Goal: Information Seeking & Learning: Learn about a topic

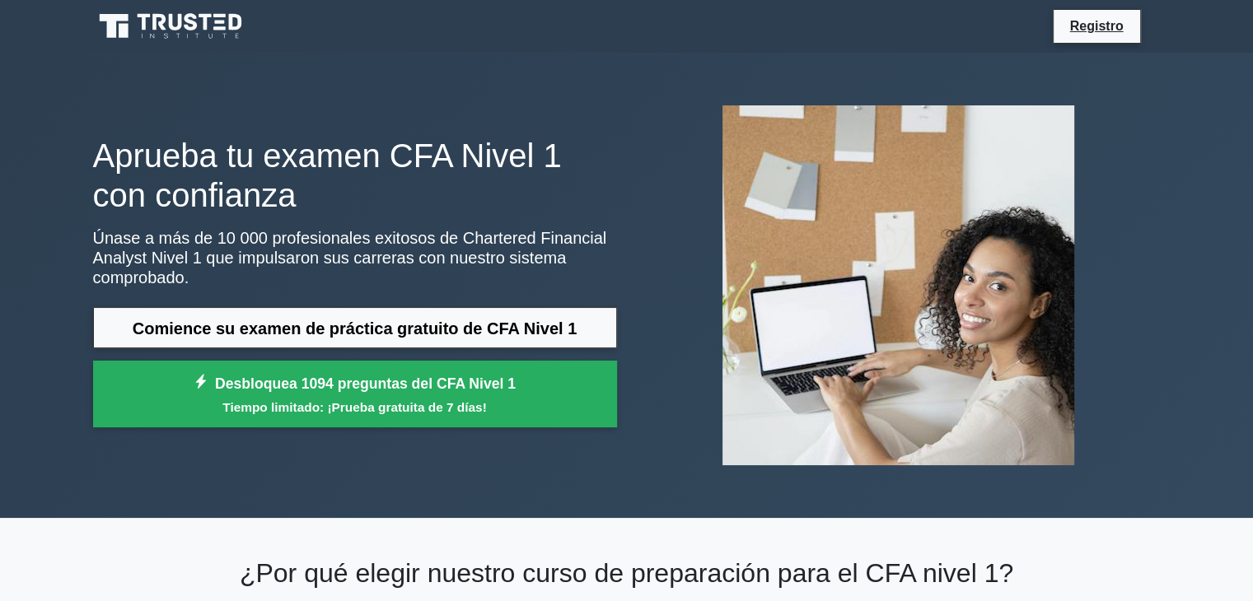
click at [639, 304] on div at bounding box center [899, 285] width 544 height 386
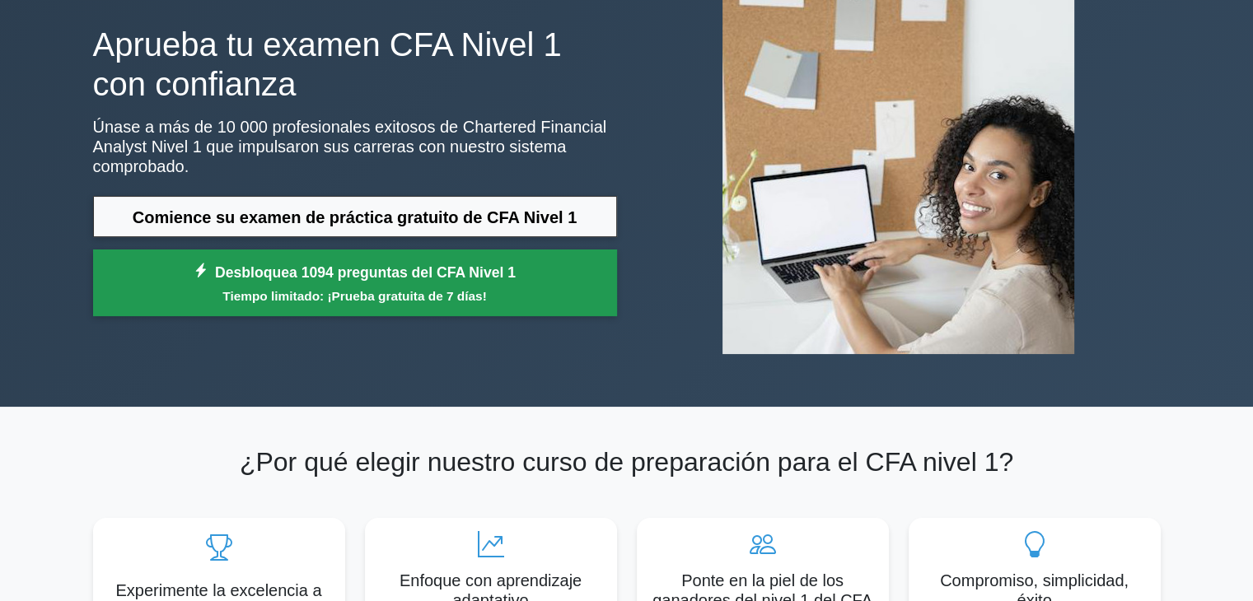
scroll to position [165, 0]
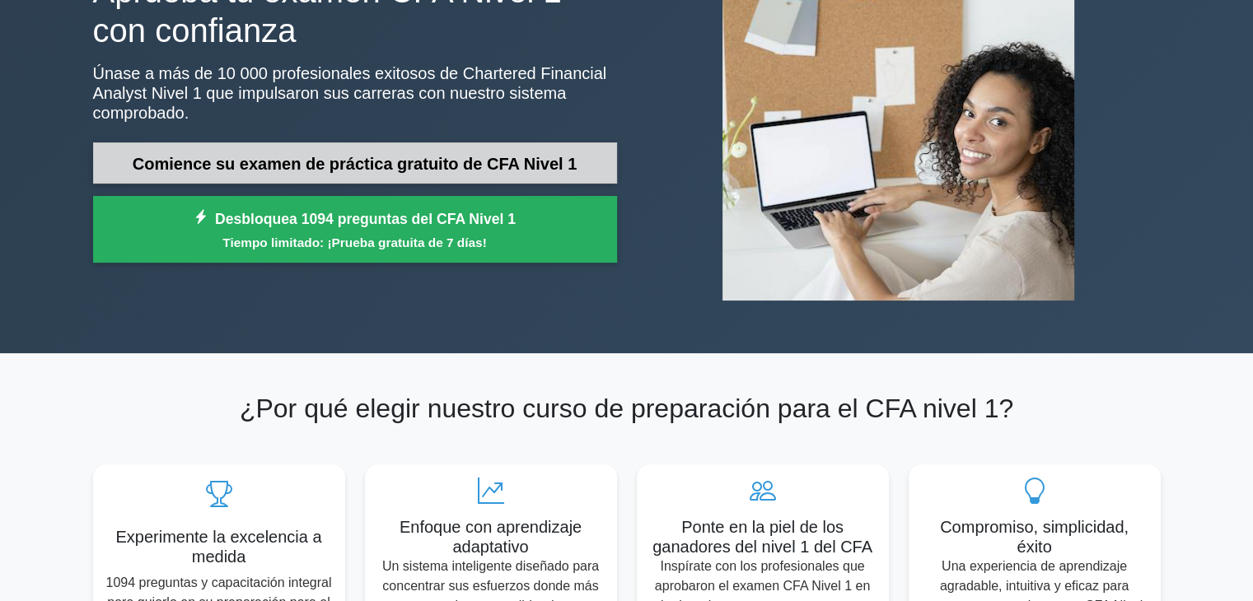
click at [542, 162] on font "Comience su examen de práctica gratuito de CFA Nivel 1" at bounding box center [355, 164] width 444 height 18
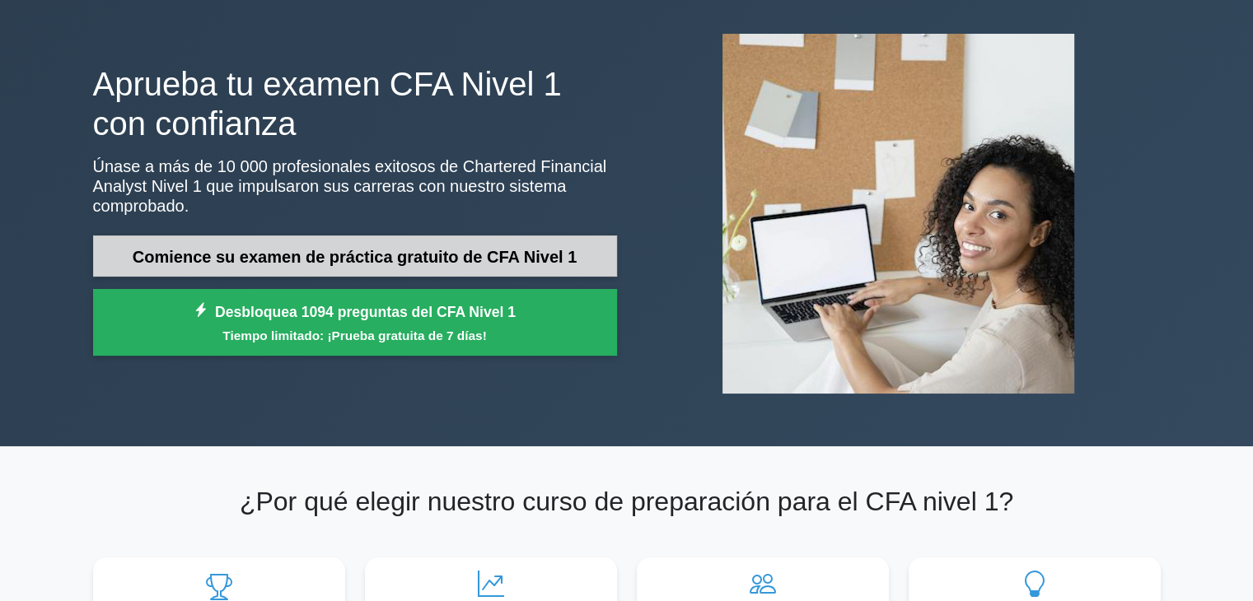
scroll to position [0, 0]
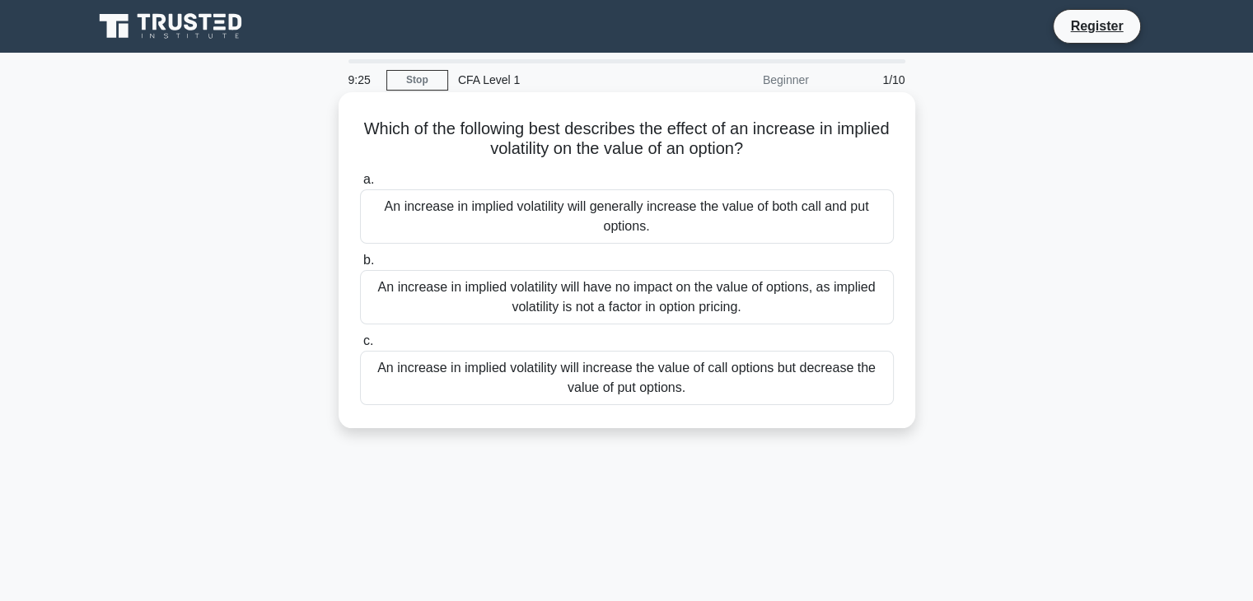
click at [591, 149] on h5 "Which of the following best describes the effect of an increase in implied vola…" at bounding box center [626, 139] width 537 height 41
click at [701, 213] on div "An increase in implied volatility will generally increase the value of both cal…" at bounding box center [627, 216] width 534 height 54
click at [360, 185] on input "a. An increase in implied volatility will generally increase the value of both …" at bounding box center [360, 180] width 0 height 11
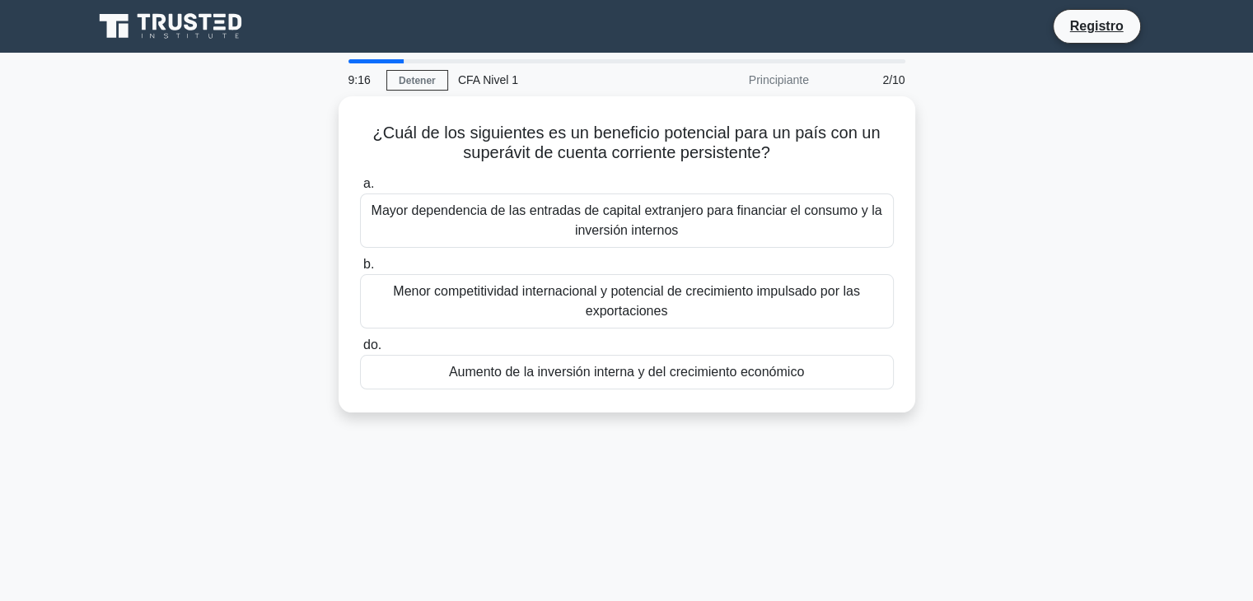
click at [1030, 182] on div "¿Cuál de los siguientes es un beneficio potencial para un país con un superávit…" at bounding box center [626, 264] width 1087 height 336
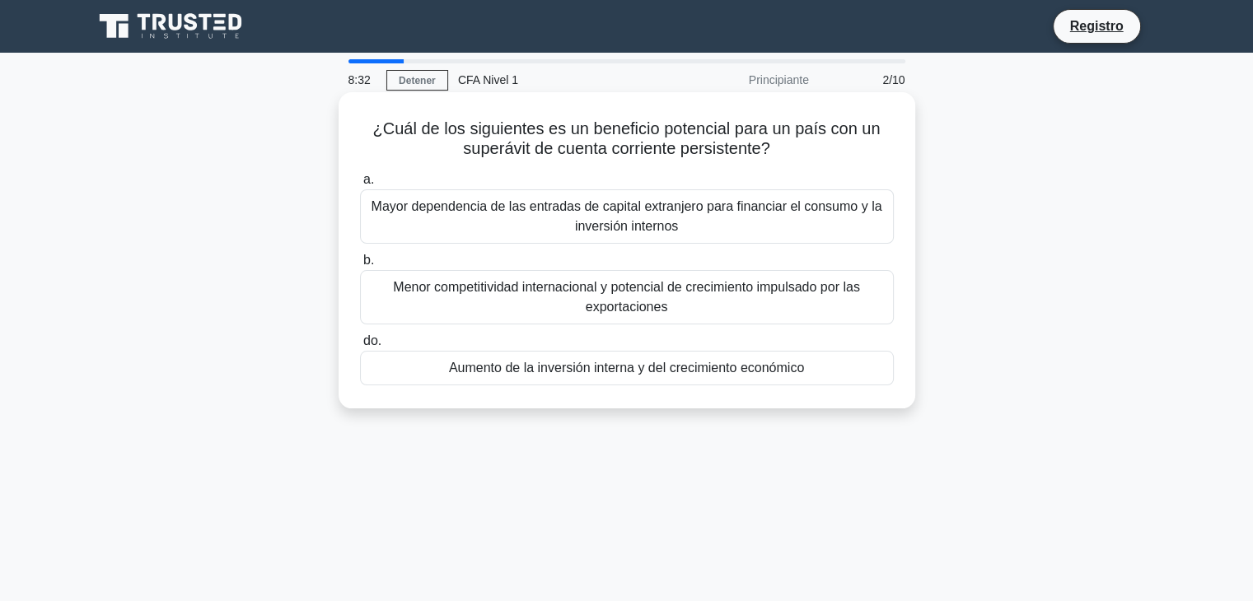
click at [520, 370] on font "Aumento de la inversión interna y del crecimiento económico" at bounding box center [626, 368] width 355 height 14
click at [360, 347] on input "do. Aumento de la inversión interna y del crecimiento económico" at bounding box center [360, 341] width 0 height 11
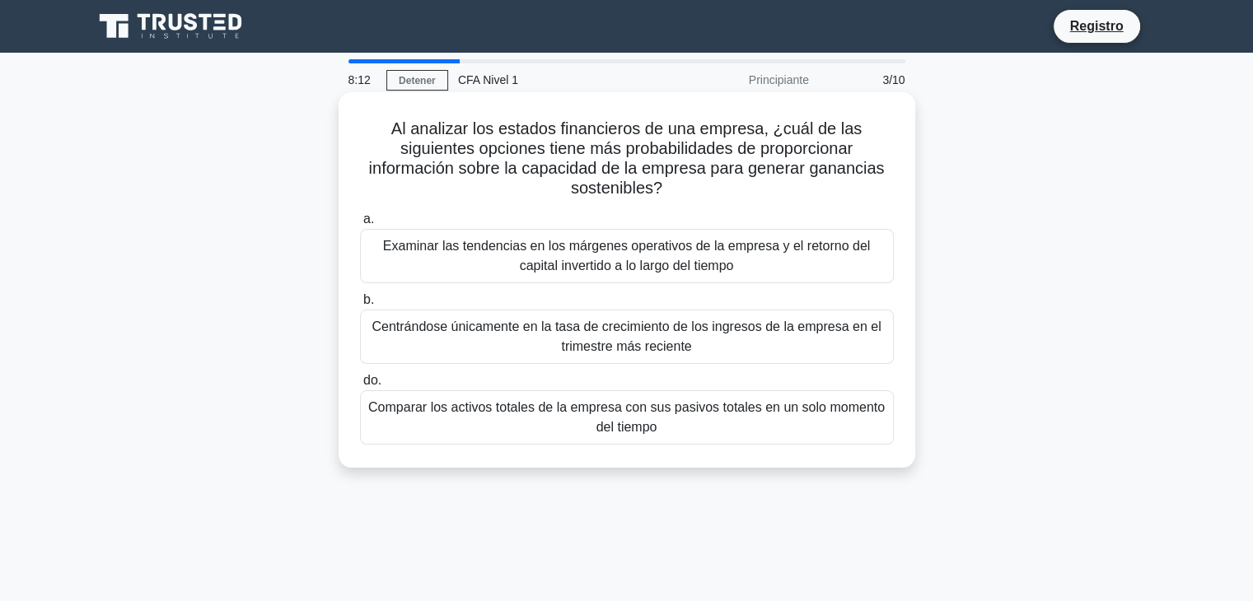
click at [619, 258] on font "Examinar las tendencias en los márgenes operativos de la empresa y el retorno d…" at bounding box center [626, 256] width 487 height 34
click at [360, 225] on input "a. Examinar las tendencias en los márgenes operativos de la empresa y el retorn…" at bounding box center [360, 219] width 0 height 11
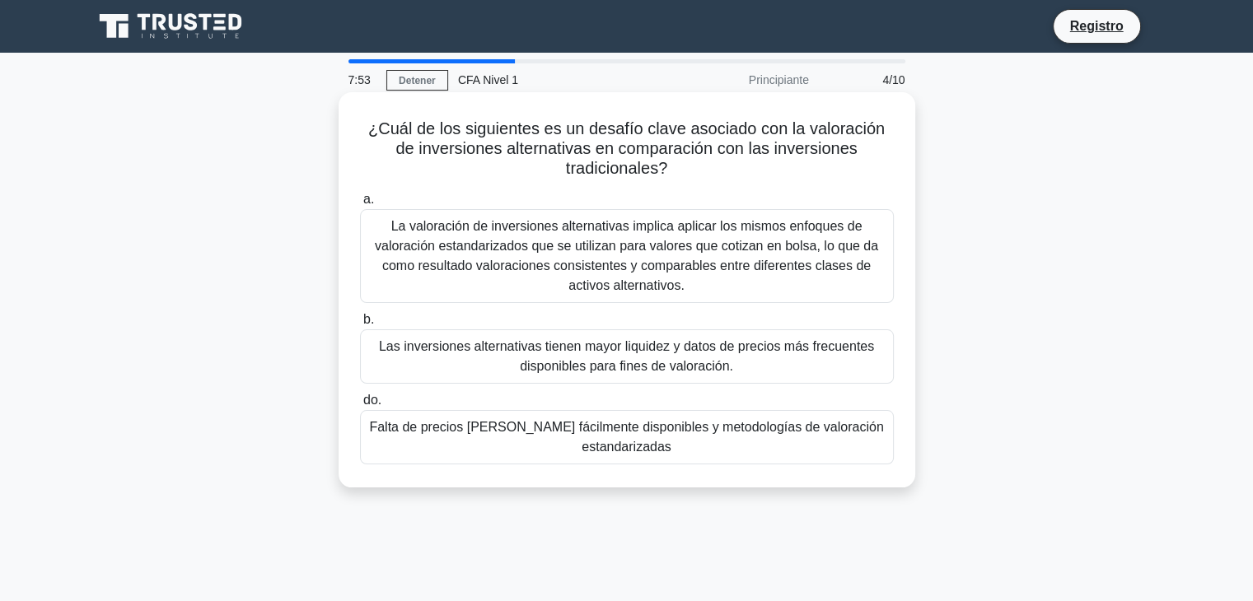
click at [668, 136] on font "¿Cuál de los siguientes es un desafío clave asociado con la valoración de inver…" at bounding box center [626, 148] width 516 height 58
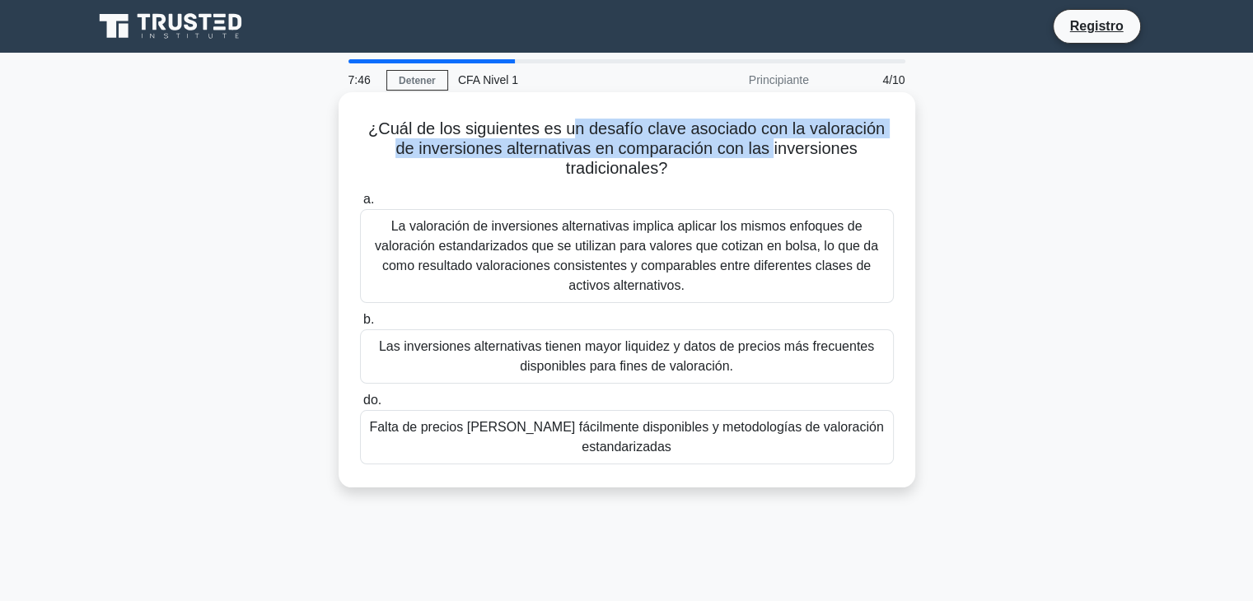
drag, startPoint x: 567, startPoint y: 134, endPoint x: 775, endPoint y: 156, distance: 208.7
click at [775, 156] on font "¿Cuál de los siguientes es un desafío clave asociado con la valoración de inver…" at bounding box center [626, 148] width 516 height 58
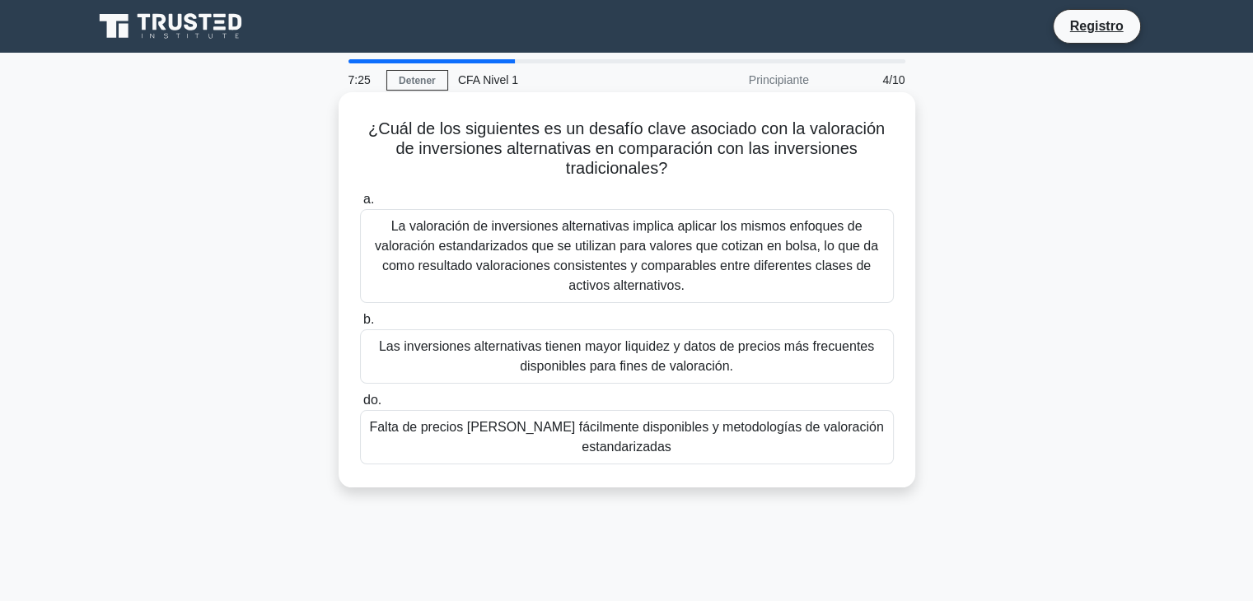
click at [697, 437] on font "Falta de precios de mercado fácilmente disponibles y metodologías de valoración…" at bounding box center [626, 438] width 519 height 40
click at [360, 406] on input "do. Falta de precios de mercado fácilmente disponibles y metodologías de valora…" at bounding box center [360, 400] width 0 height 11
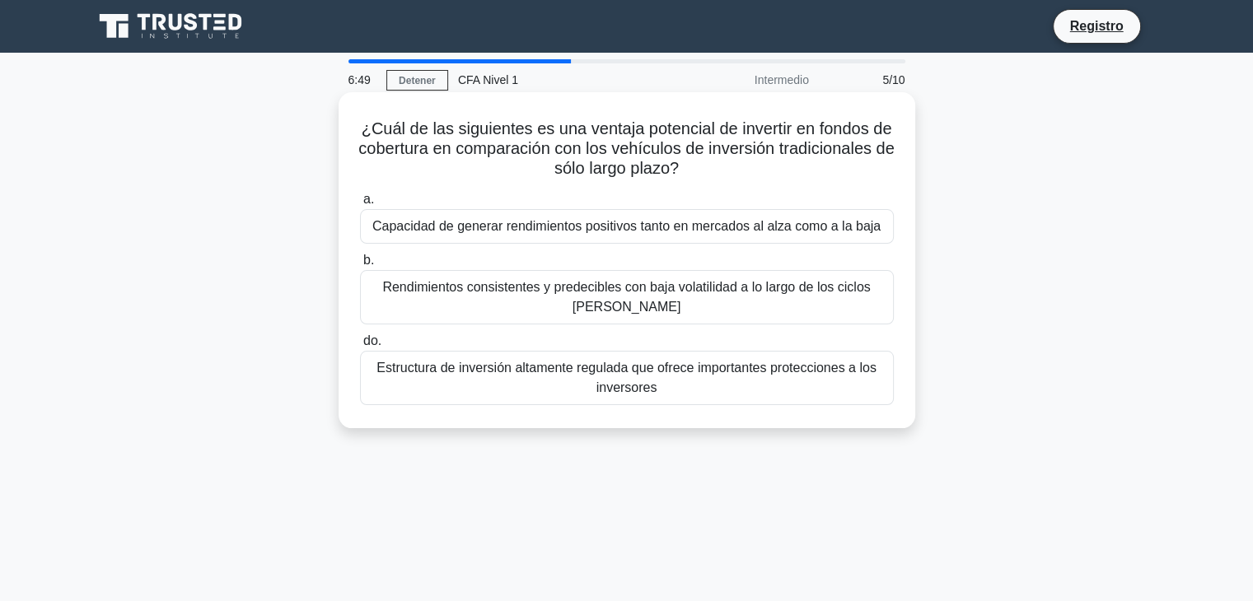
click at [563, 297] on font "Rendimientos consistentes y predecibles con baja volatilidad a lo largo de los …" at bounding box center [626, 298] width 519 height 40
click at [360, 266] on input "b. Rendimientos consistentes y predecibles con baja volatilidad a lo largo de l…" at bounding box center [360, 260] width 0 height 11
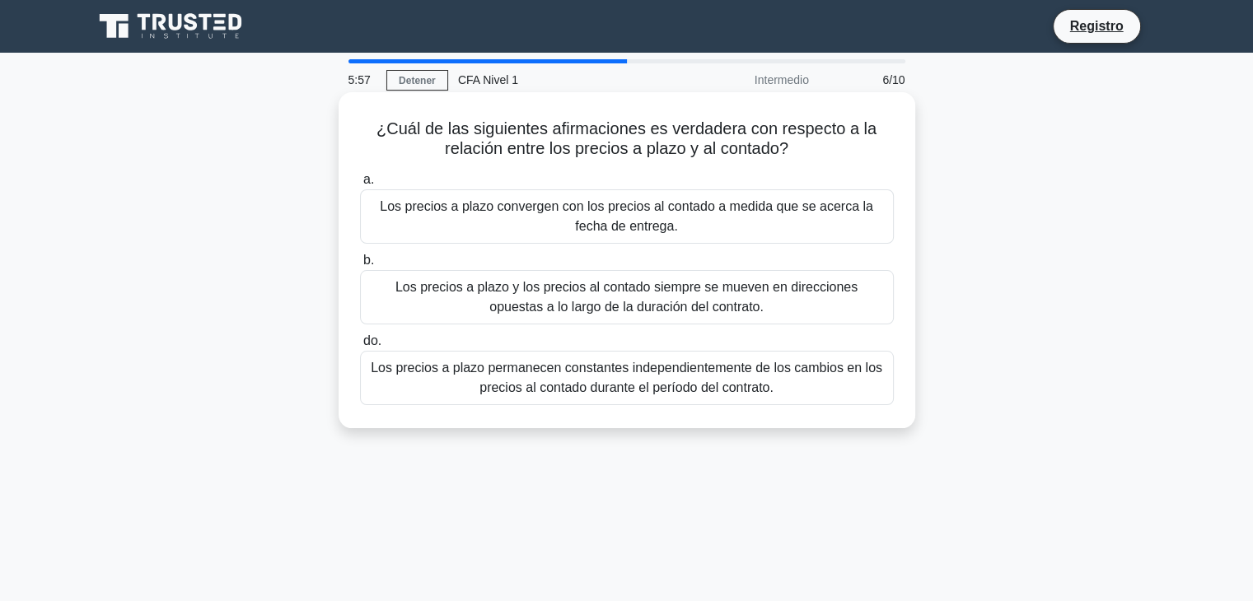
click at [650, 390] on font "Los precios a plazo permanecen constantes independientemente de los cambios en …" at bounding box center [626, 378] width 511 height 34
click at [360, 347] on input "do. Los precios a plazo permanecen constantes independientemente de los cambios…" at bounding box center [360, 341] width 0 height 11
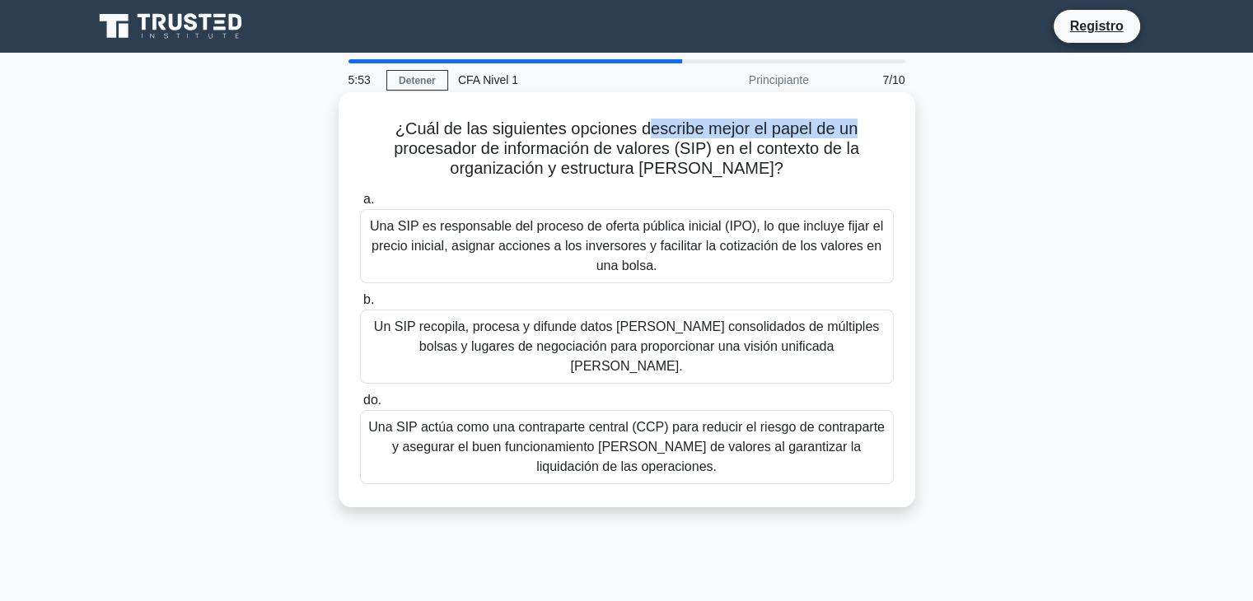
drag, startPoint x: 646, startPoint y: 123, endPoint x: 873, endPoint y: 127, distance: 227.4
click at [873, 127] on h5 "¿Cuál de las siguientes opciones describe mejor el papel de un procesador de in…" at bounding box center [626, 149] width 537 height 61
drag, startPoint x: 610, startPoint y: 158, endPoint x: 785, endPoint y: 155, distance: 174.6
click at [785, 155] on font "¿Cuál de las siguientes opciones describe mejor el papel de un procesador de in…" at bounding box center [626, 148] width 465 height 58
click at [567, 151] on font "¿Cuál de las siguientes opciones describe mejor el papel de un procesador de in…" at bounding box center [626, 148] width 465 height 58
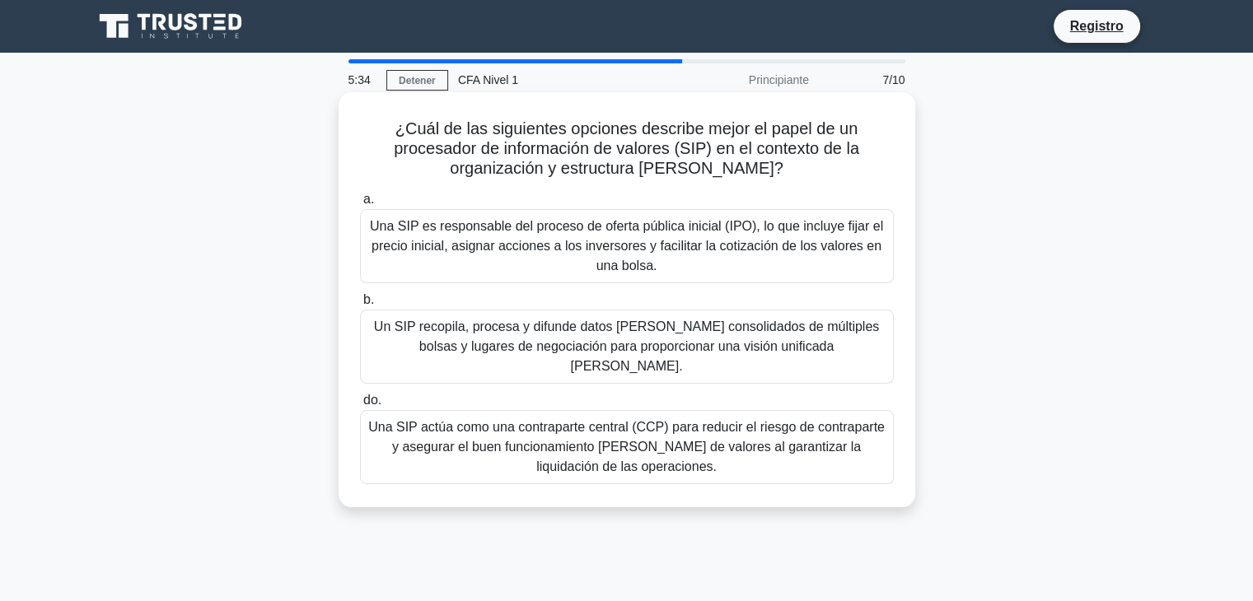
click at [605, 343] on font "Un SIP recopila, procesa y difunde datos de mercado consolidados de múltiples b…" at bounding box center [626, 347] width 505 height 54
click at [360, 306] on input "b. Un SIP recopila, procesa y difunde datos de mercado consolidados de múltiple…" at bounding box center [360, 300] width 0 height 11
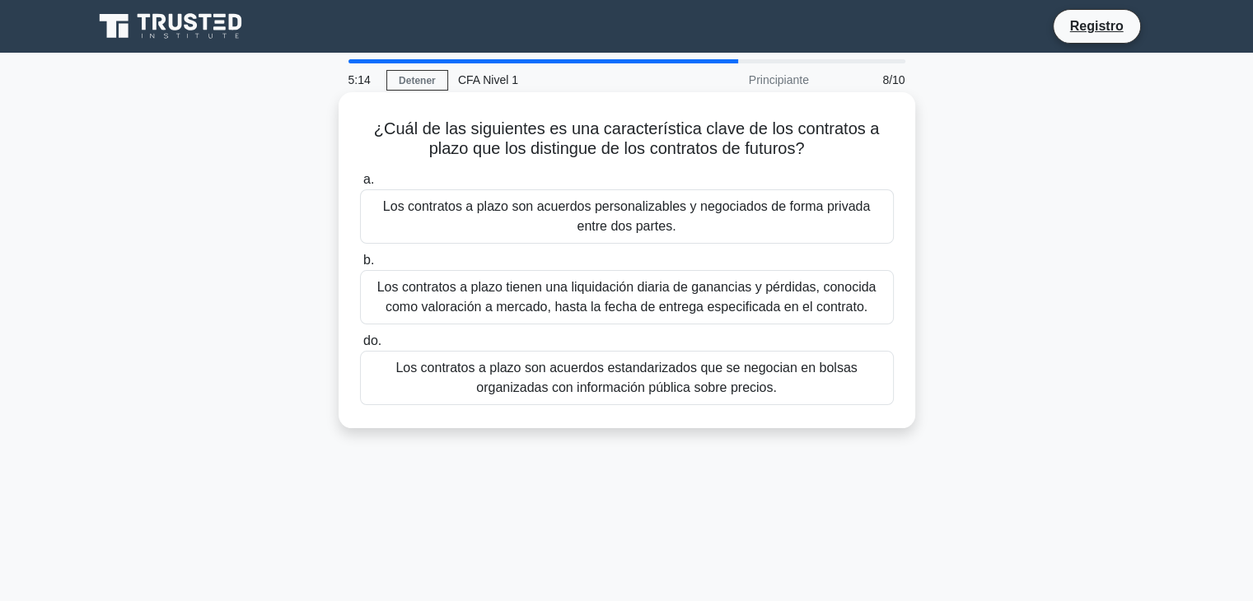
click at [707, 221] on font "Los contratos a plazo son acuerdos personalizables y negociados de forma privad…" at bounding box center [626, 217] width 519 height 40
click at [360, 185] on input "a. Los contratos a plazo son acuerdos personalizables y negociados de forma pri…" at bounding box center [360, 180] width 0 height 11
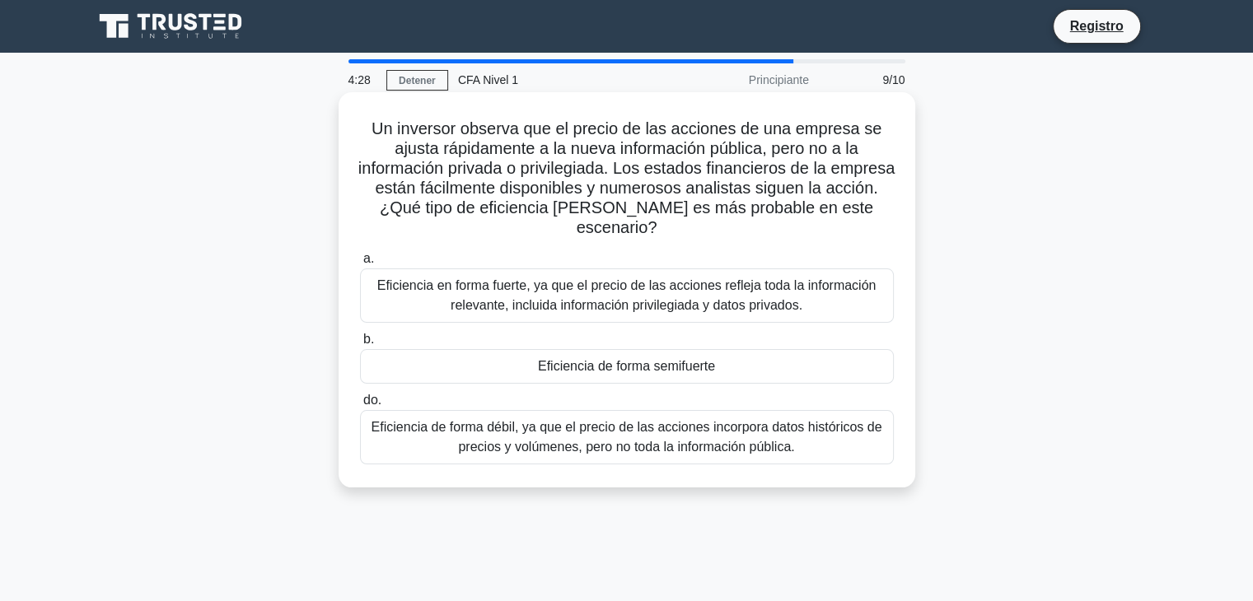
click at [731, 369] on div "Eficiencia de forma semifuerte" at bounding box center [627, 366] width 534 height 35
click at [360, 345] on input "b. Eficiencia de forma semifuerte" at bounding box center [360, 339] width 0 height 11
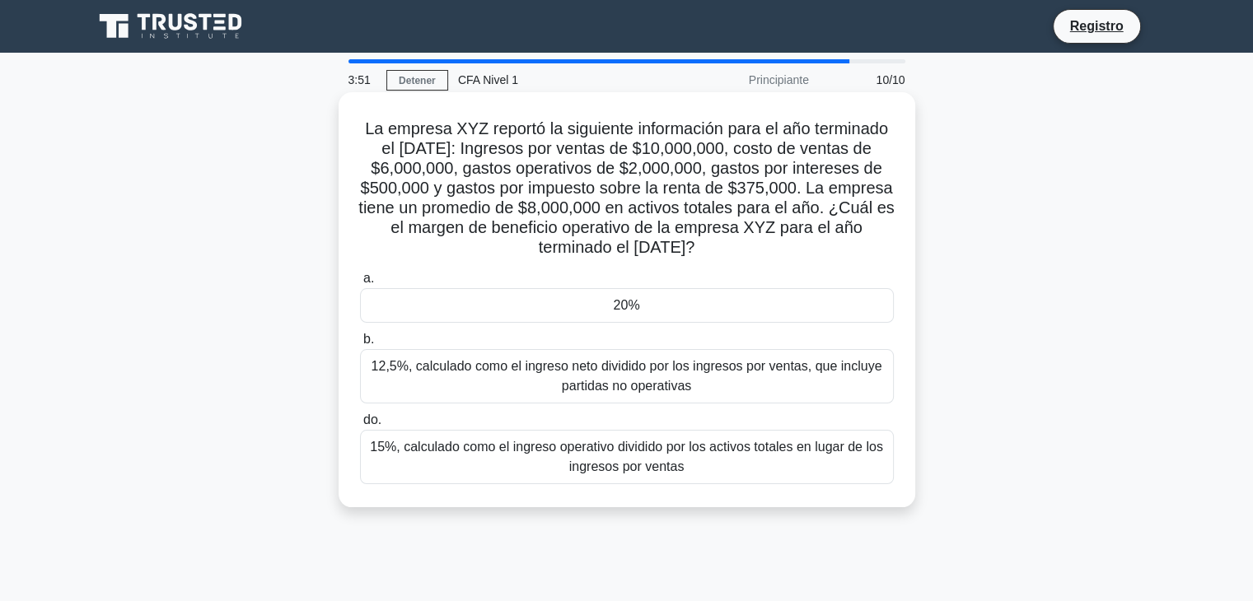
click at [774, 376] on font "12,5%, calculado como el ingreso neto dividido por los ingresos por ventas, que…" at bounding box center [626, 376] width 511 height 34
click at [360, 345] on input "b. 12,5%, calculado como el ingreso neto dividido por los ingresos por ventas, …" at bounding box center [360, 339] width 0 height 11
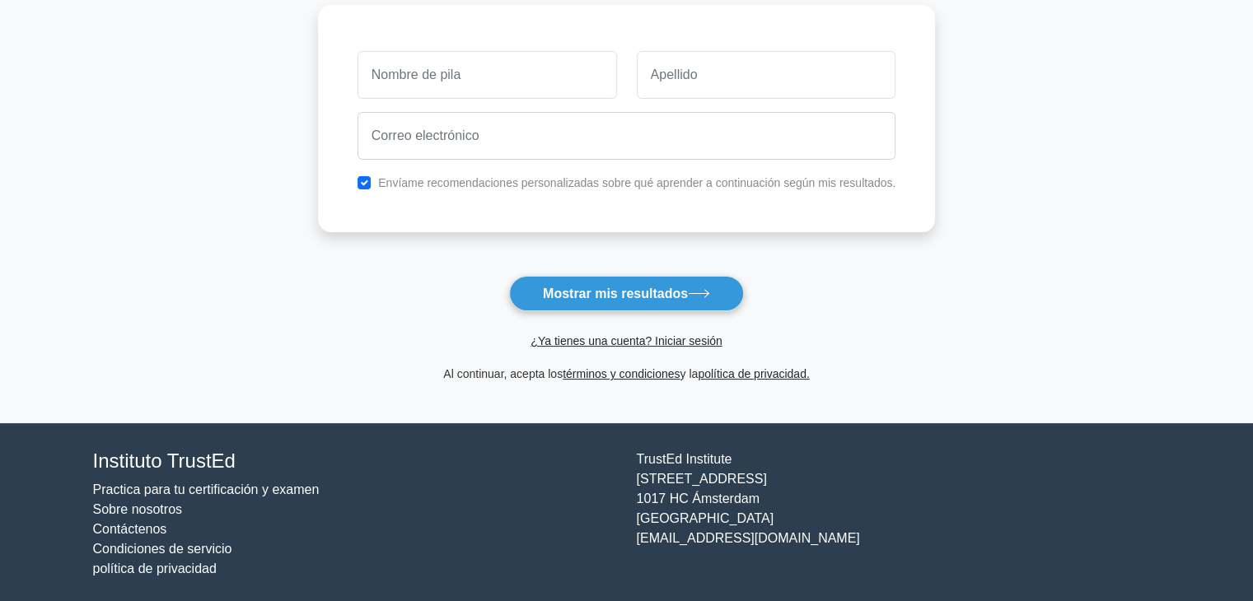
scroll to position [227, 0]
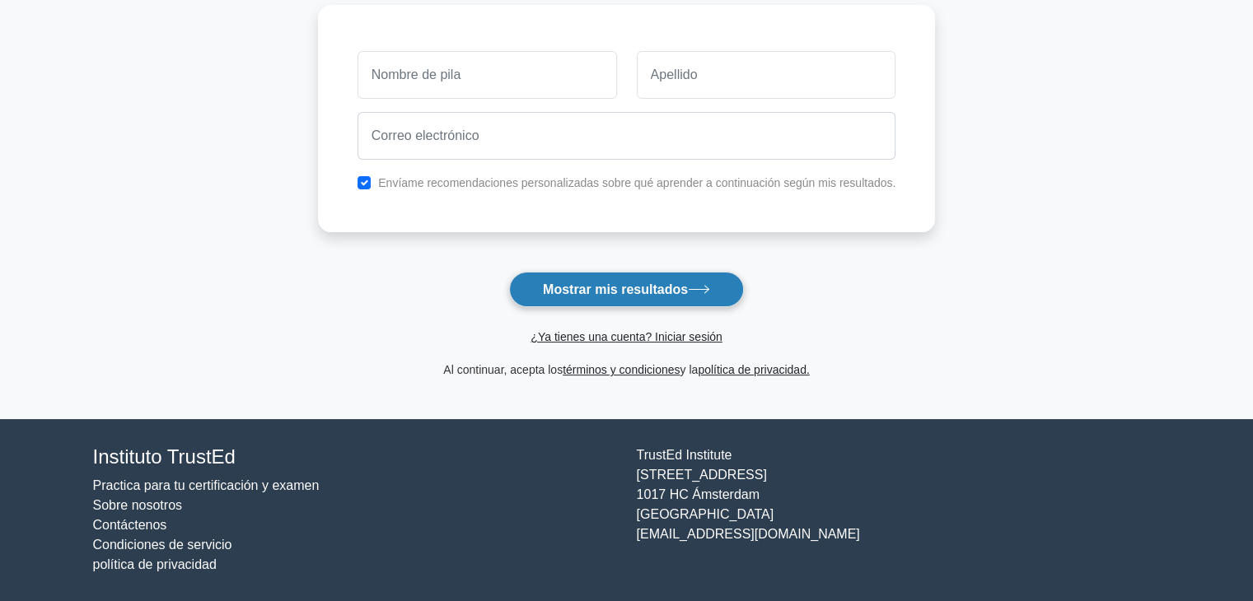
click at [655, 301] on button "Mostrar mis resultados" at bounding box center [626, 289] width 235 height 35
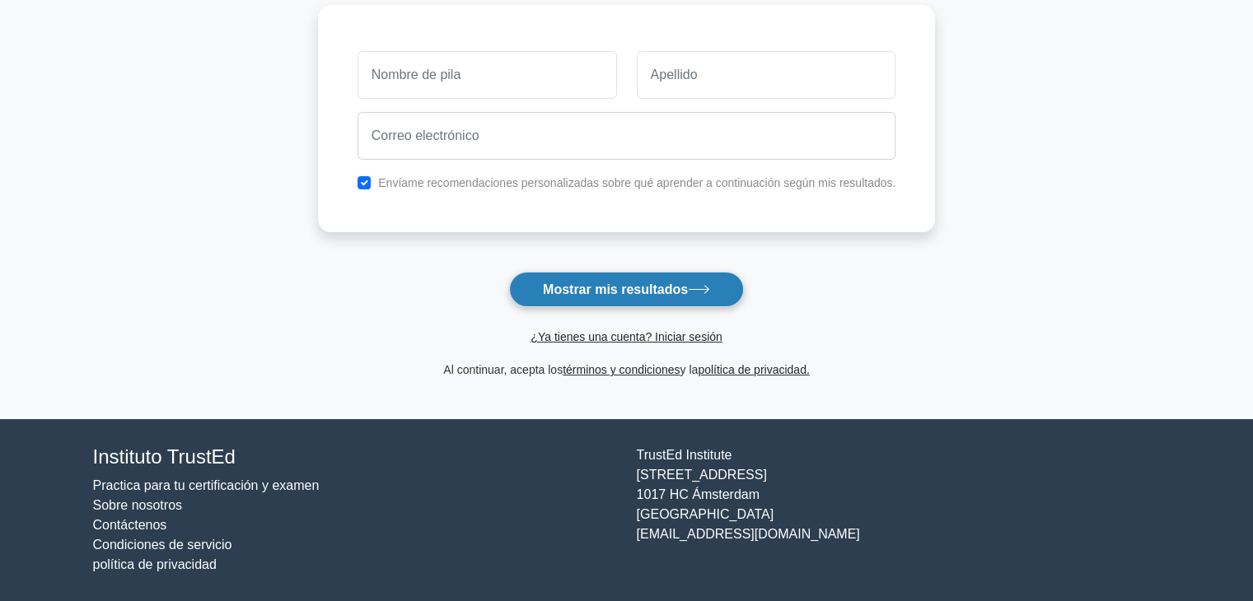
click at [655, 301] on button "Mostrar mis resultados" at bounding box center [626, 289] width 235 height 35
click at [655, 300] on button "Mostrar mis resultados" at bounding box center [626, 289] width 235 height 35
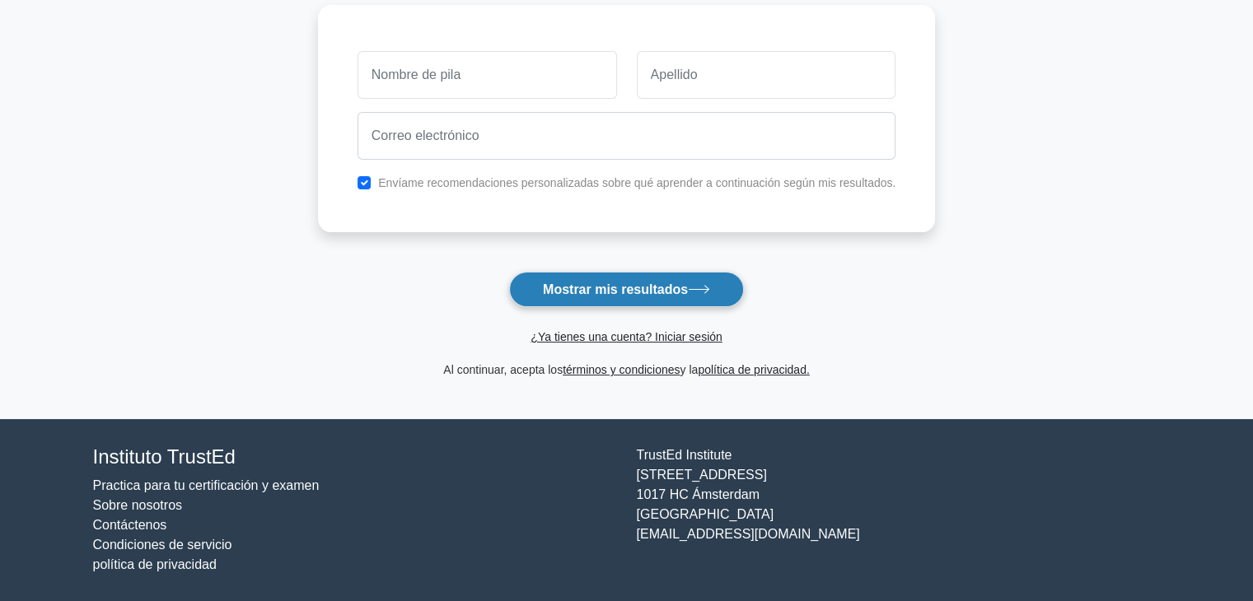
click at [655, 299] on button "Mostrar mis resultados" at bounding box center [626, 289] width 235 height 35
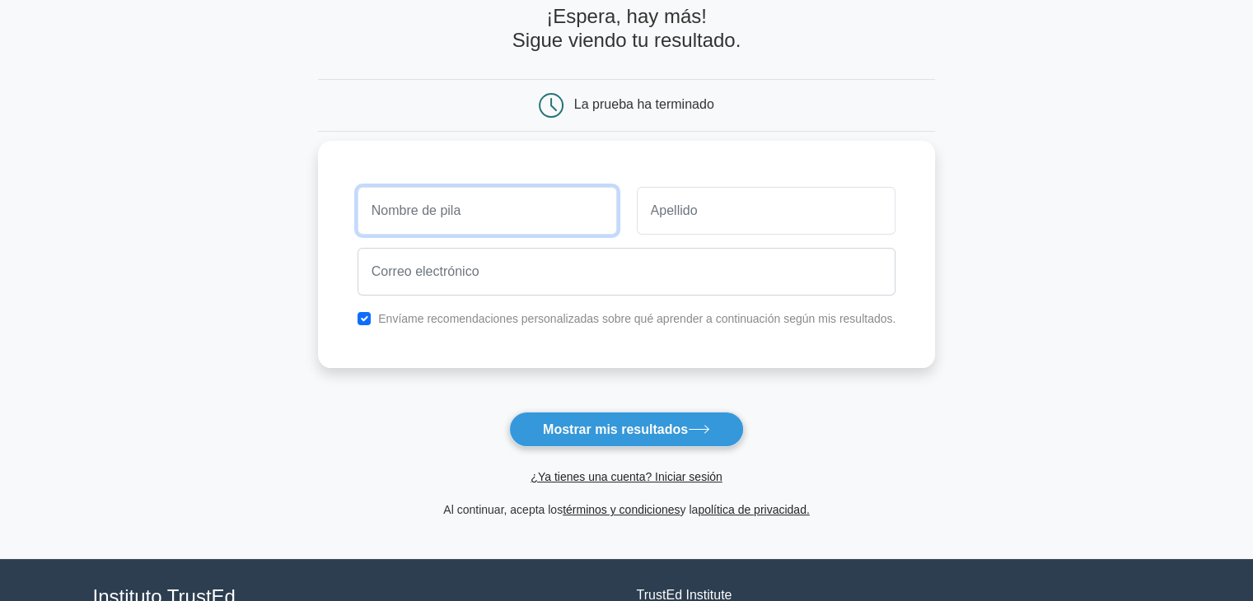
scroll to position [63, 0]
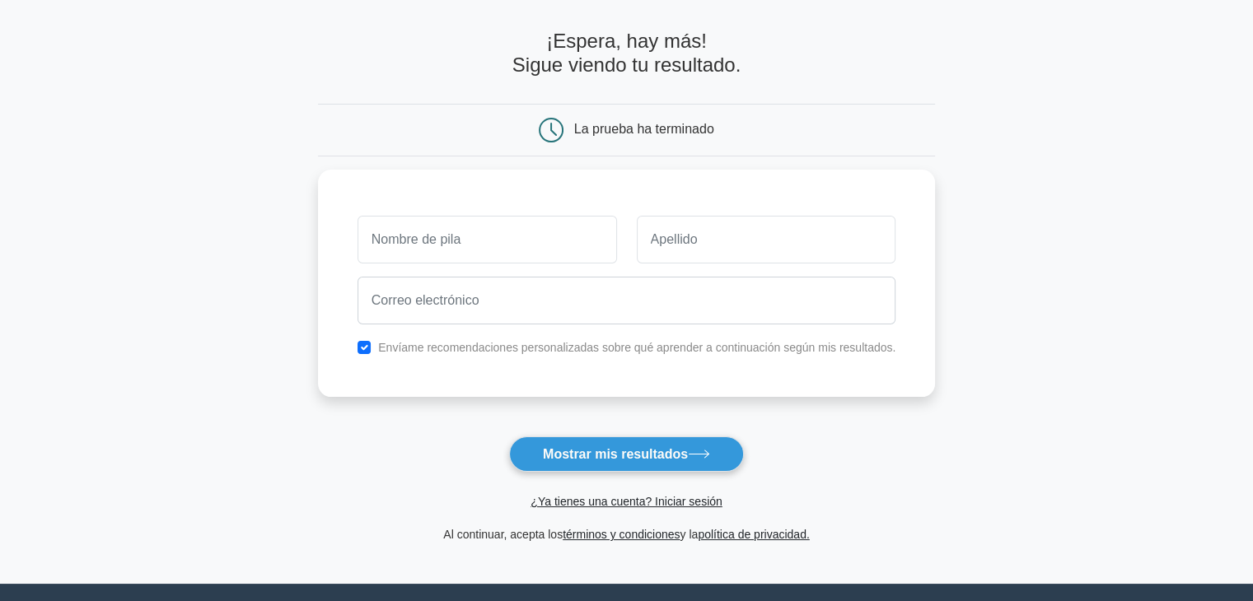
click at [273, 283] on main "¡Espera, hay más! Sigue viendo tu resultado. La prueba ha terminado y la" at bounding box center [626, 287] width 1253 height 594
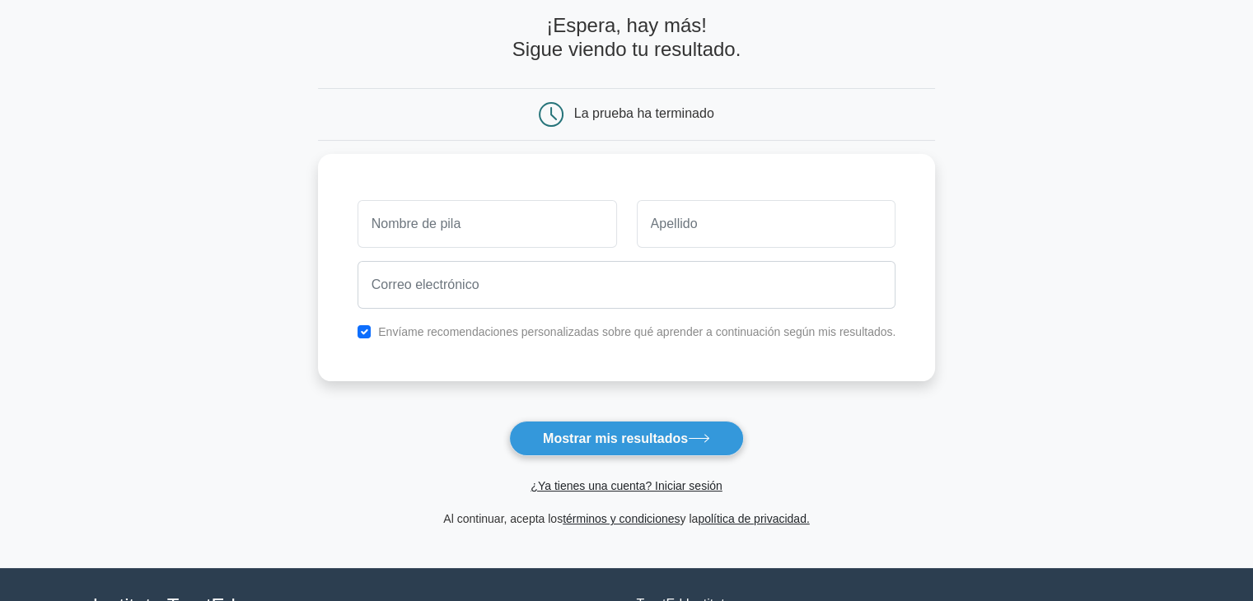
scroll to position [0, 0]
